Goal: Information Seeking & Learning: Learn about a topic

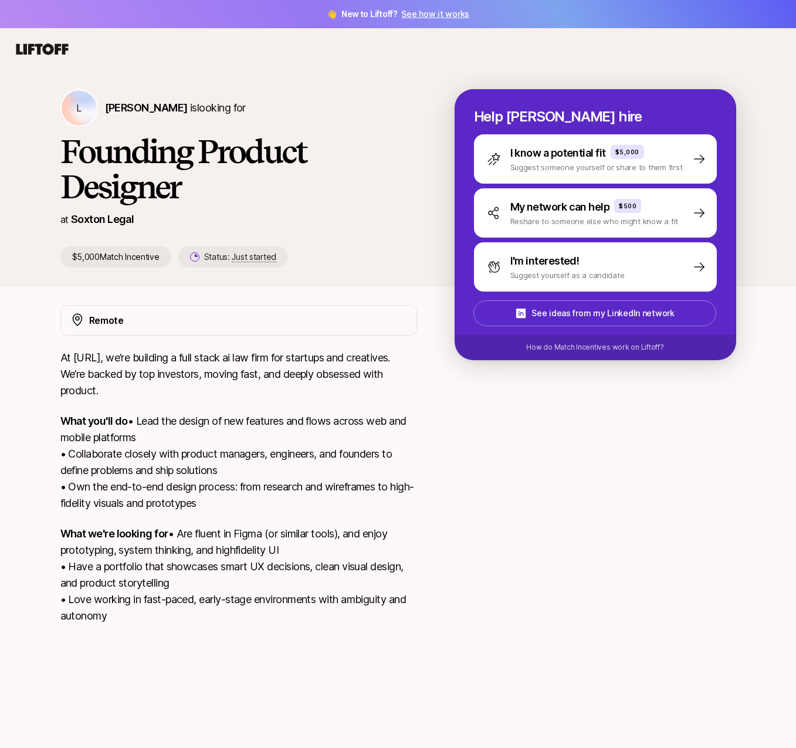
click at [61, 354] on p "At [URL], we’re building a full stack ai law firm for startups and creatives. W…" at bounding box center [238, 374] width 357 height 49
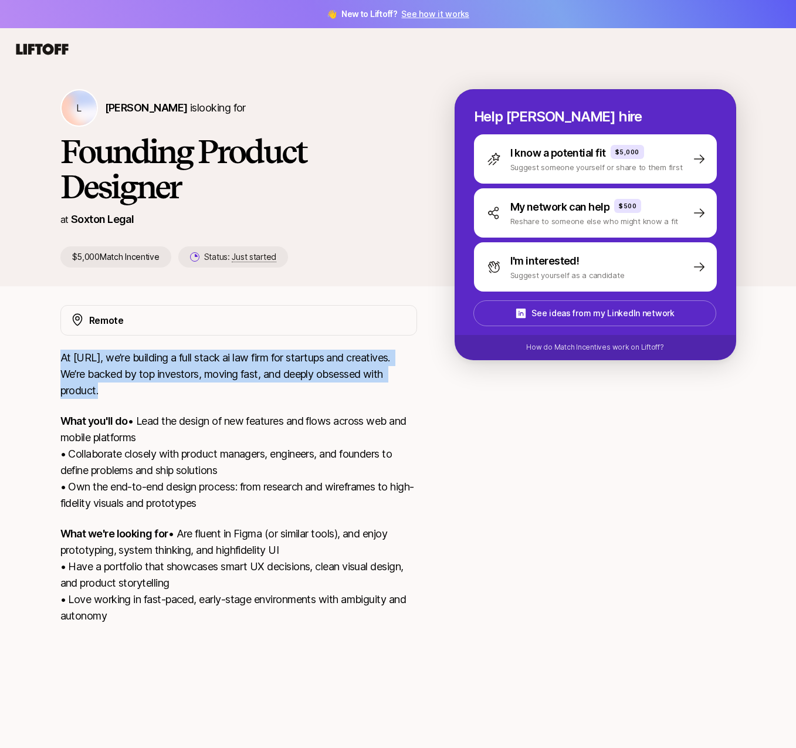
click at [61, 354] on p "At [URL], we’re building a full stack ai law firm for startups and creatives. W…" at bounding box center [238, 374] width 357 height 49
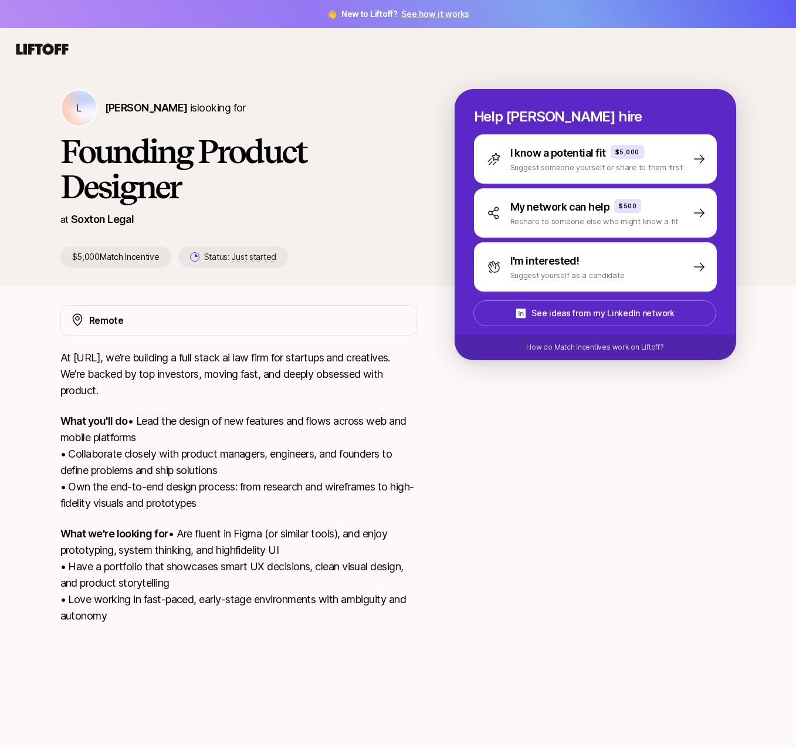
click at [96, 219] on p "Soxton Legal" at bounding box center [102, 219] width 63 height 16
click at [77, 112] on p "L" at bounding box center [78, 108] width 5 height 14
drag, startPoint x: 69, startPoint y: 218, endPoint x: 215, endPoint y: 211, distance: 146.2
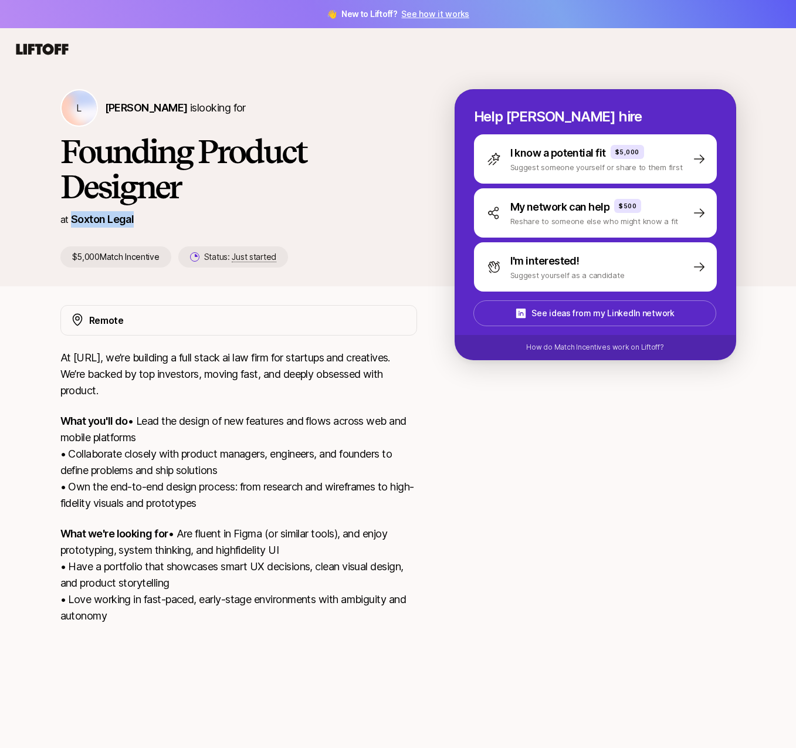
click at [215, 216] on div "at Soxton Legal" at bounding box center [238, 219] width 357 height 16
